Goal: Browse casually

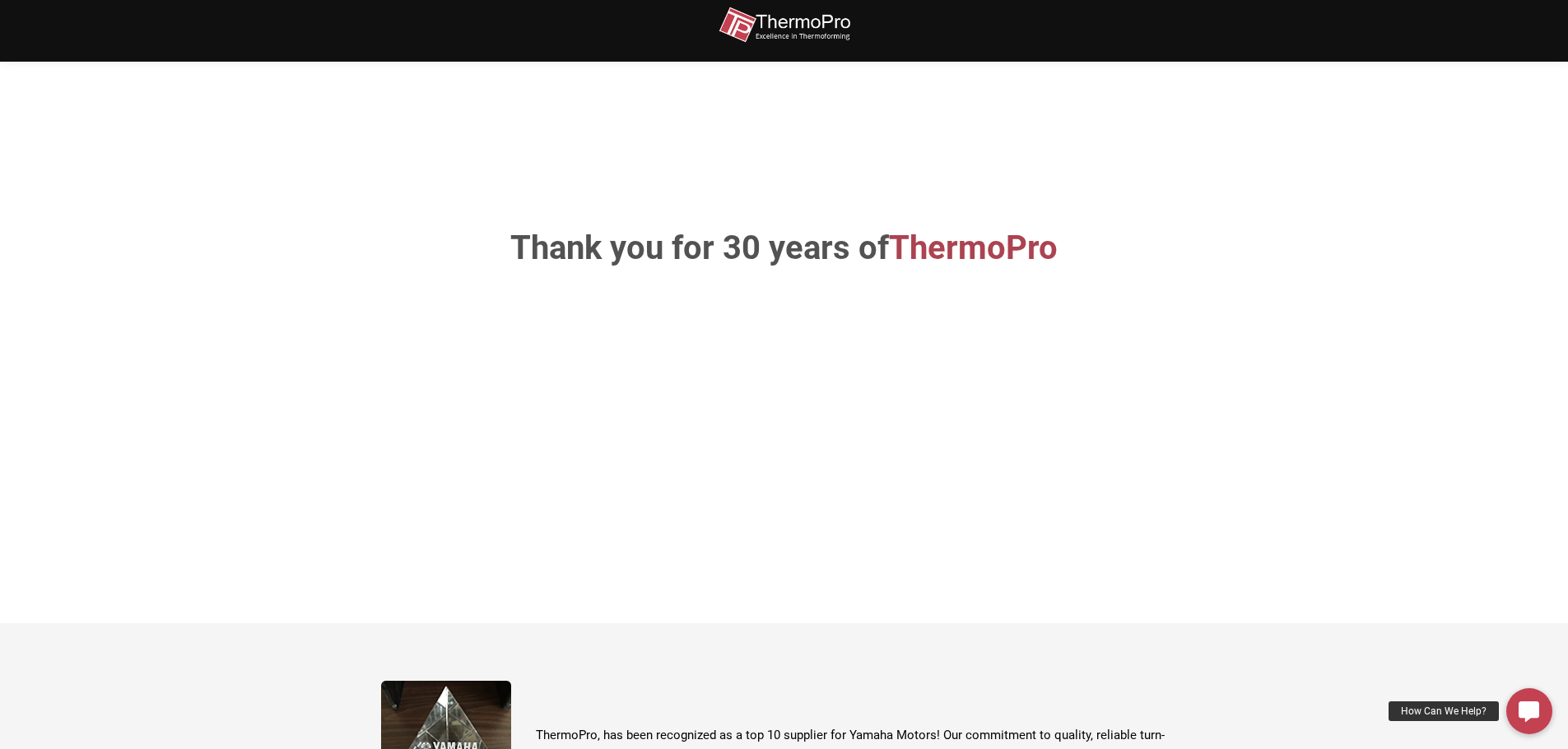
scroll to position [412, 0]
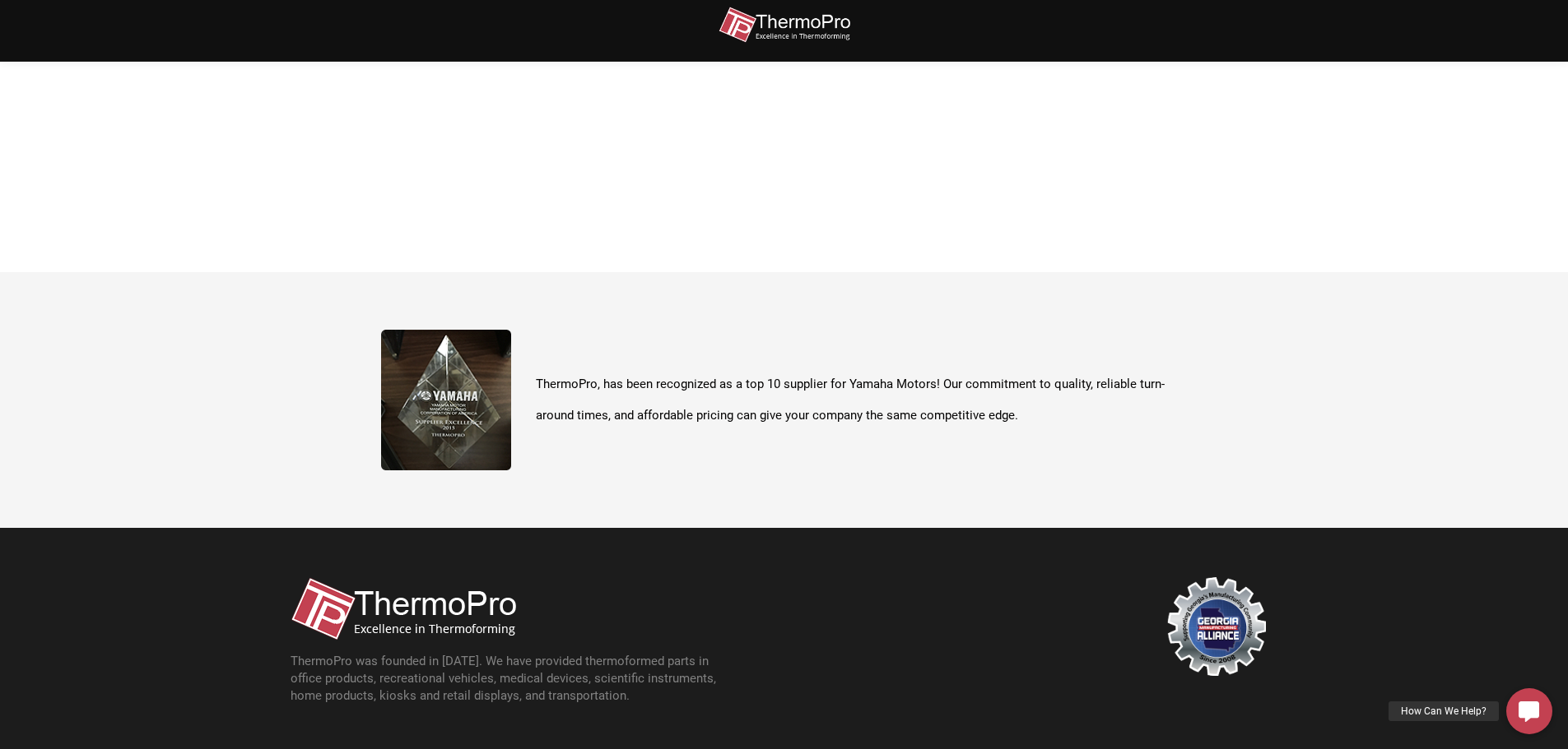
scroll to position [583, 0]
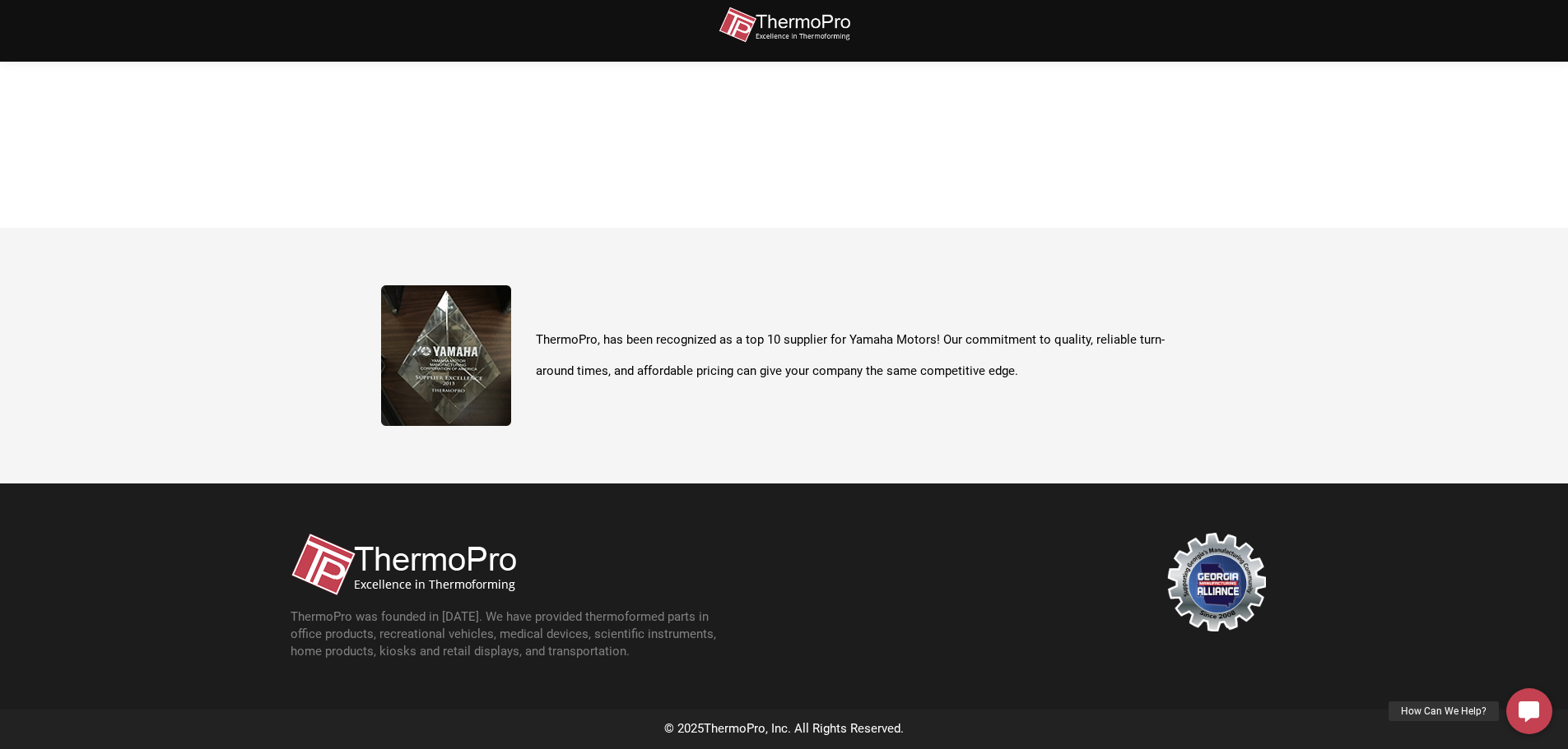
click at [0, 749] on div at bounding box center [0, 749] width 0 height 0
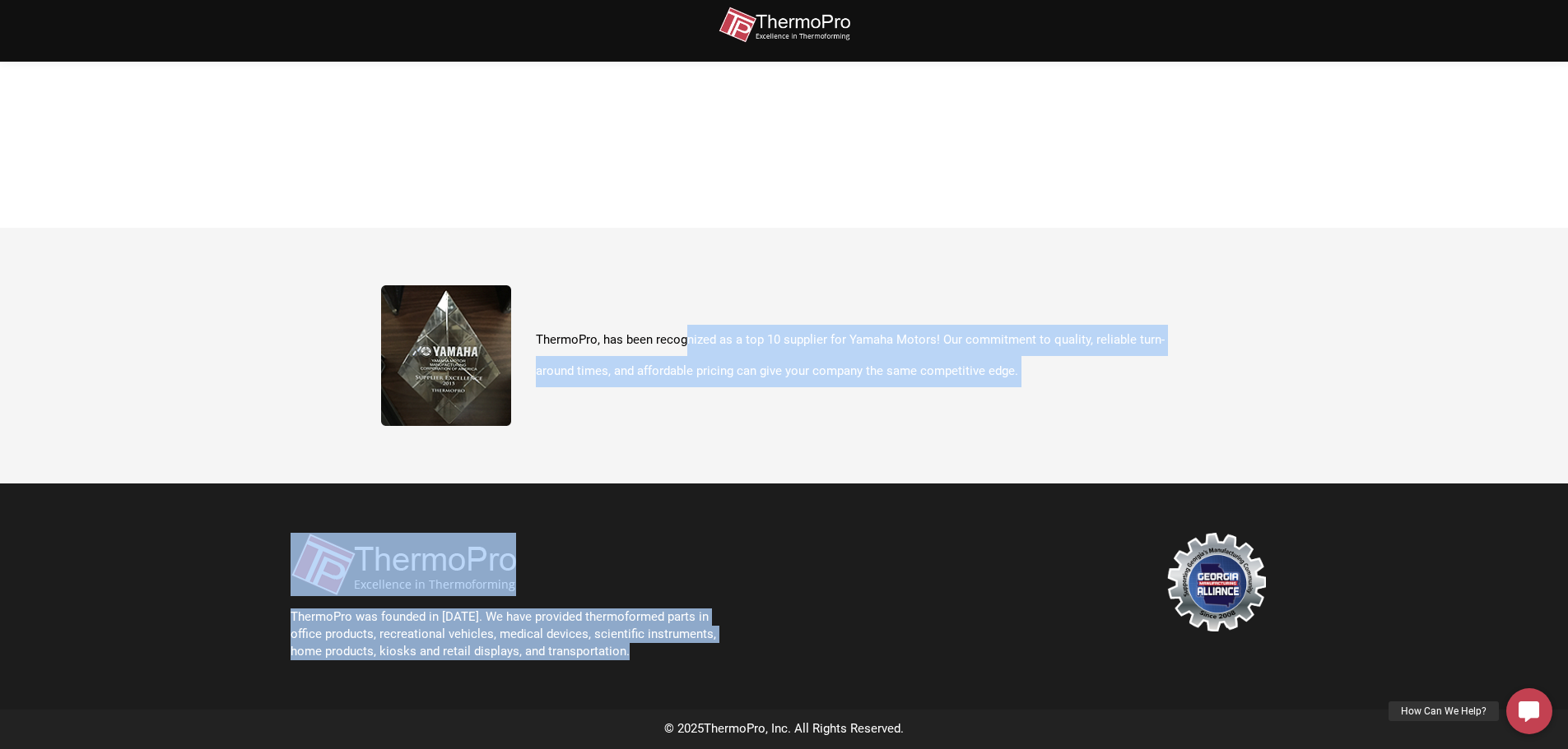
drag, startPoint x: 689, startPoint y: 312, endPoint x: 984, endPoint y: 550, distance: 379.0
click at [984, 550] on div "Thank you for 30 years of ThermoPro ThermoPro, has been recognized as a top 10 …" at bounding box center [784, 83] width 1568 height 1333
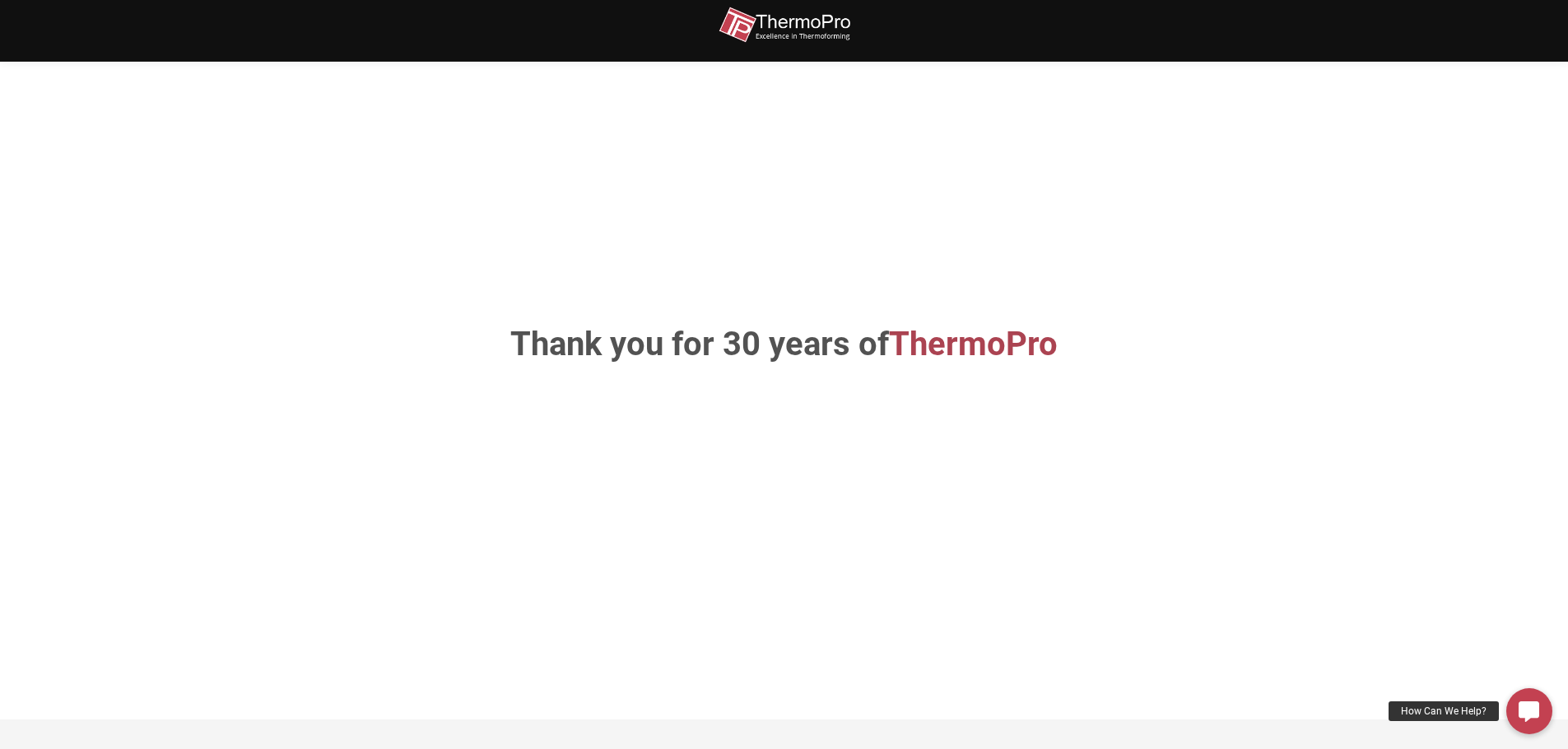
scroll to position [0, 0]
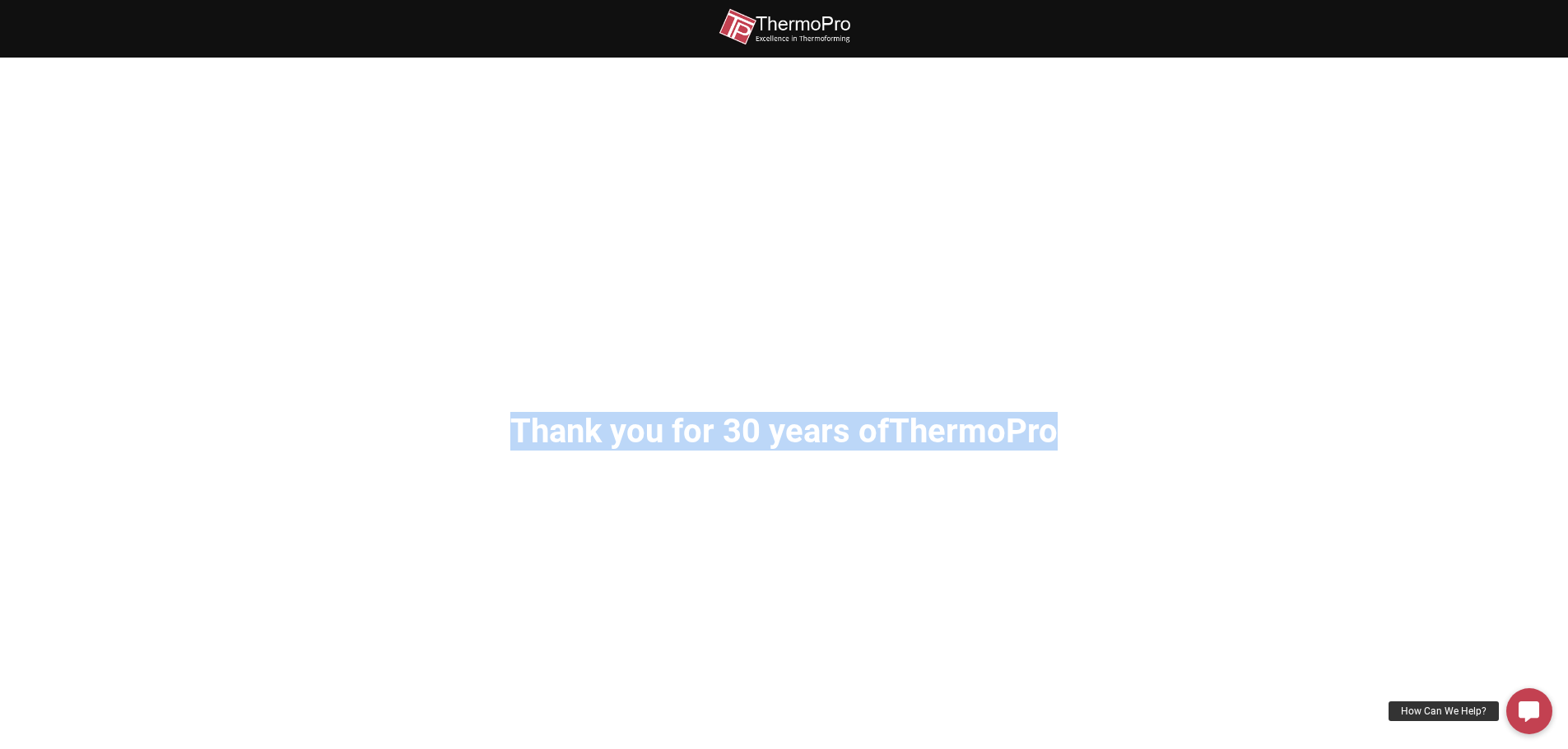
drag, startPoint x: 1063, startPoint y: 502, endPoint x: 426, endPoint y: 352, distance: 654.4
click at [426, 352] on div "Thank you for 30 years of ThermoPro" at bounding box center [784, 432] width 938 height 651
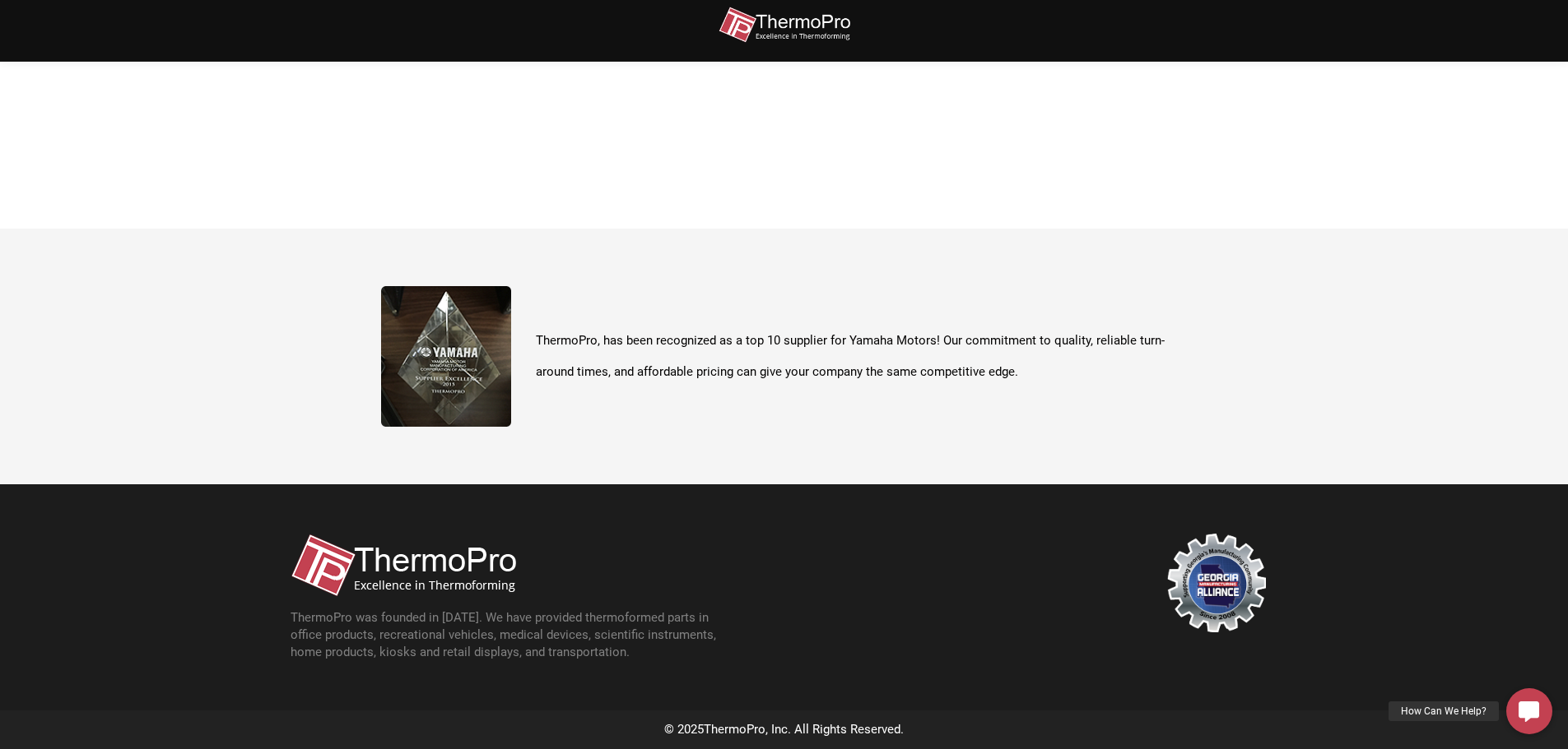
scroll to position [583, 0]
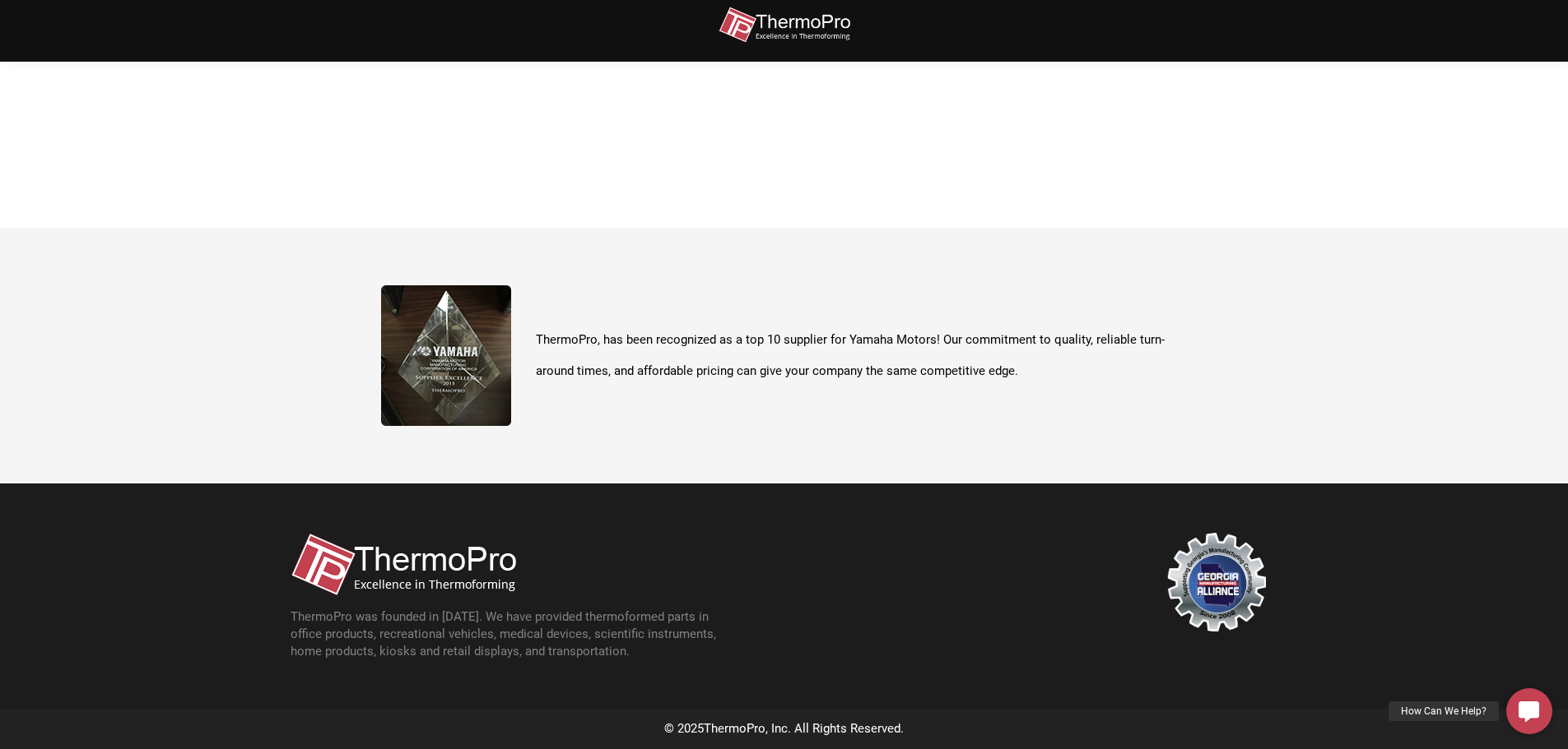
click at [0, 749] on div at bounding box center [0, 749] width 0 height 0
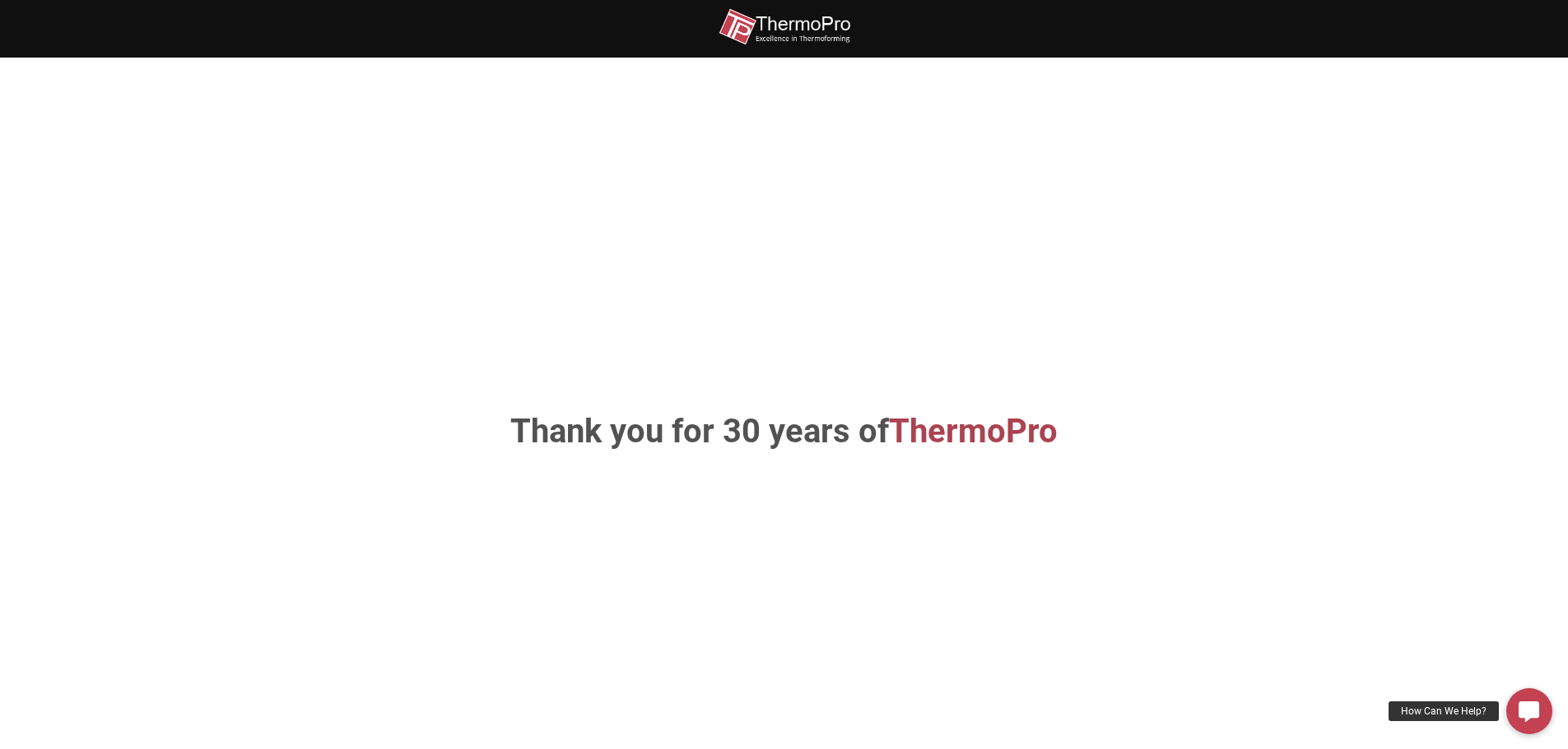
click at [860, 316] on div "Thank you for 30 years of ThermoPro" at bounding box center [784, 432] width 938 height 651
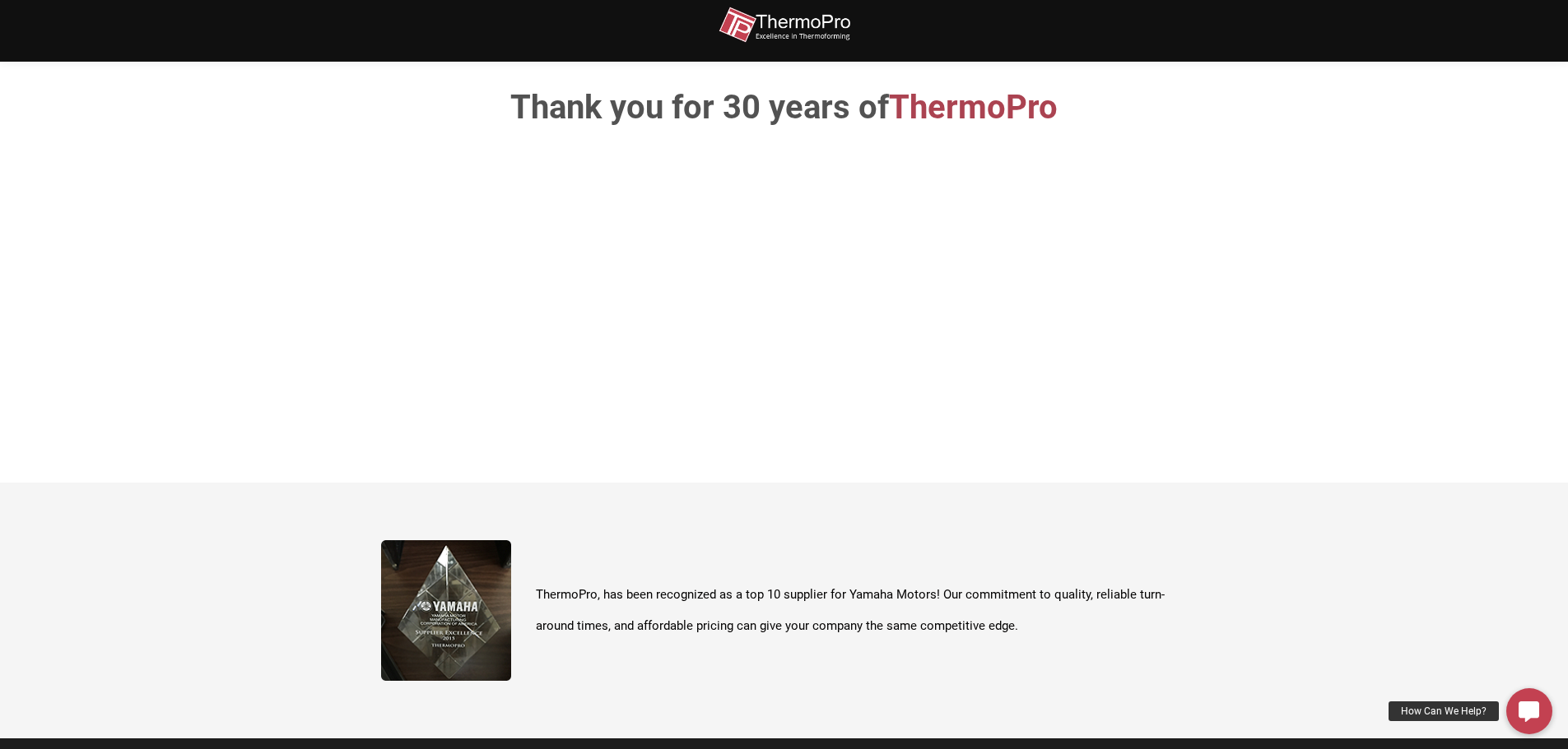
scroll to position [412, 0]
